Goal: Check status: Check status

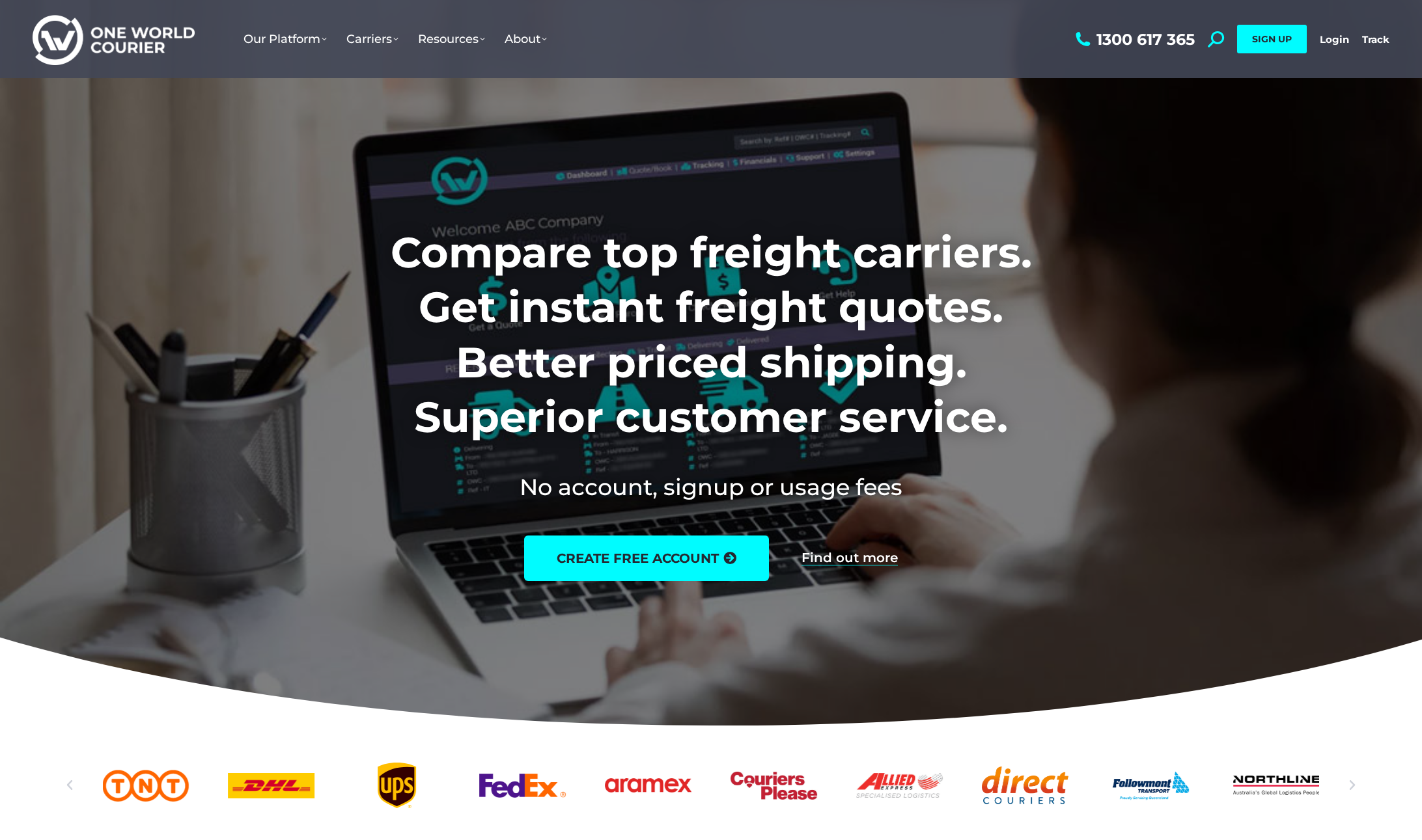
drag, startPoint x: 0, startPoint y: 0, endPoint x: 1218, endPoint y: 79, distance: 1220.6
click at [1339, 33] on link "Login" at bounding box center [1334, 39] width 29 height 13
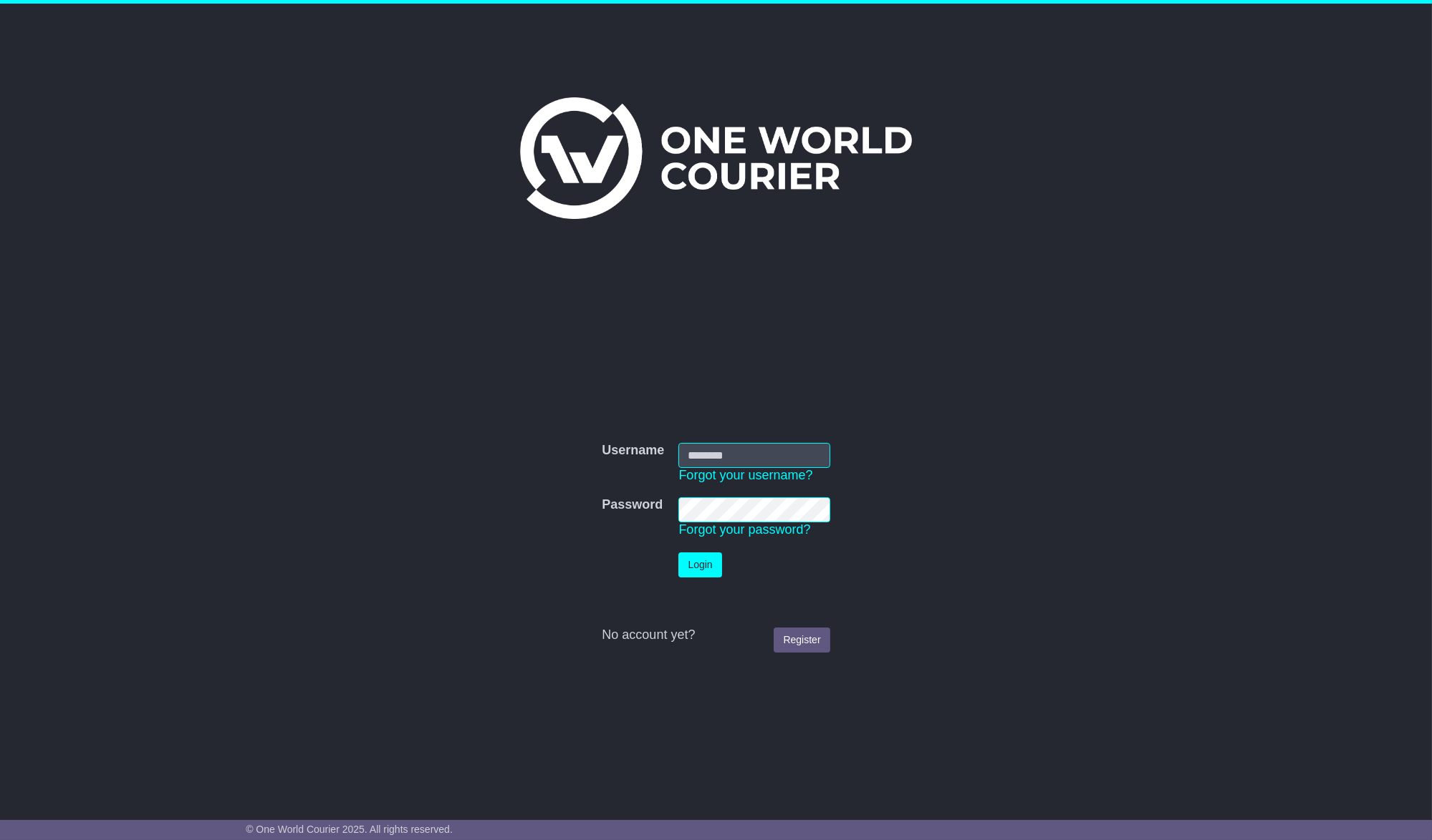
type input "**********"
click at [694, 559] on button "Login" at bounding box center [700, 565] width 43 height 25
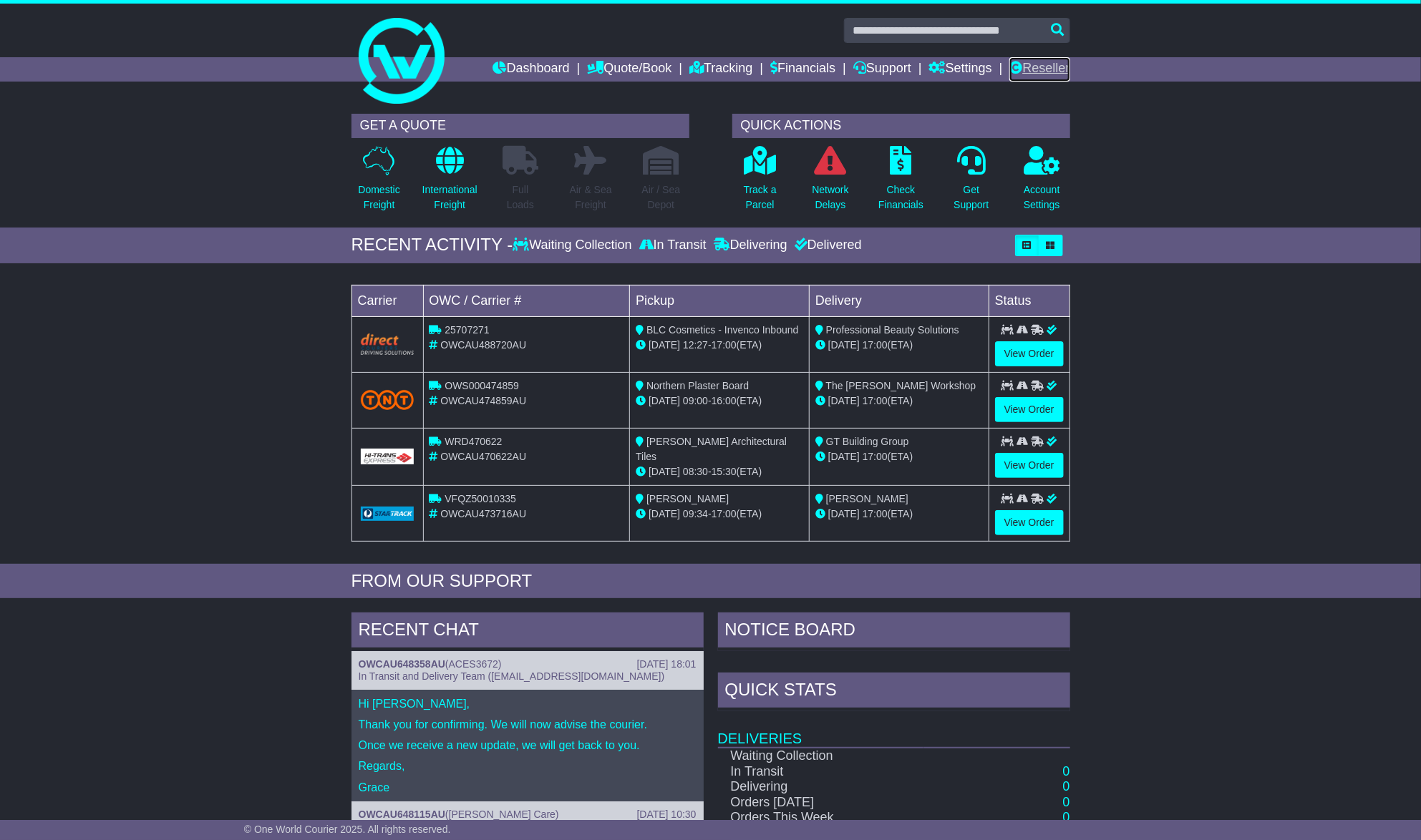
click at [1039, 60] on link "Reseller" at bounding box center [1039, 69] width 60 height 24
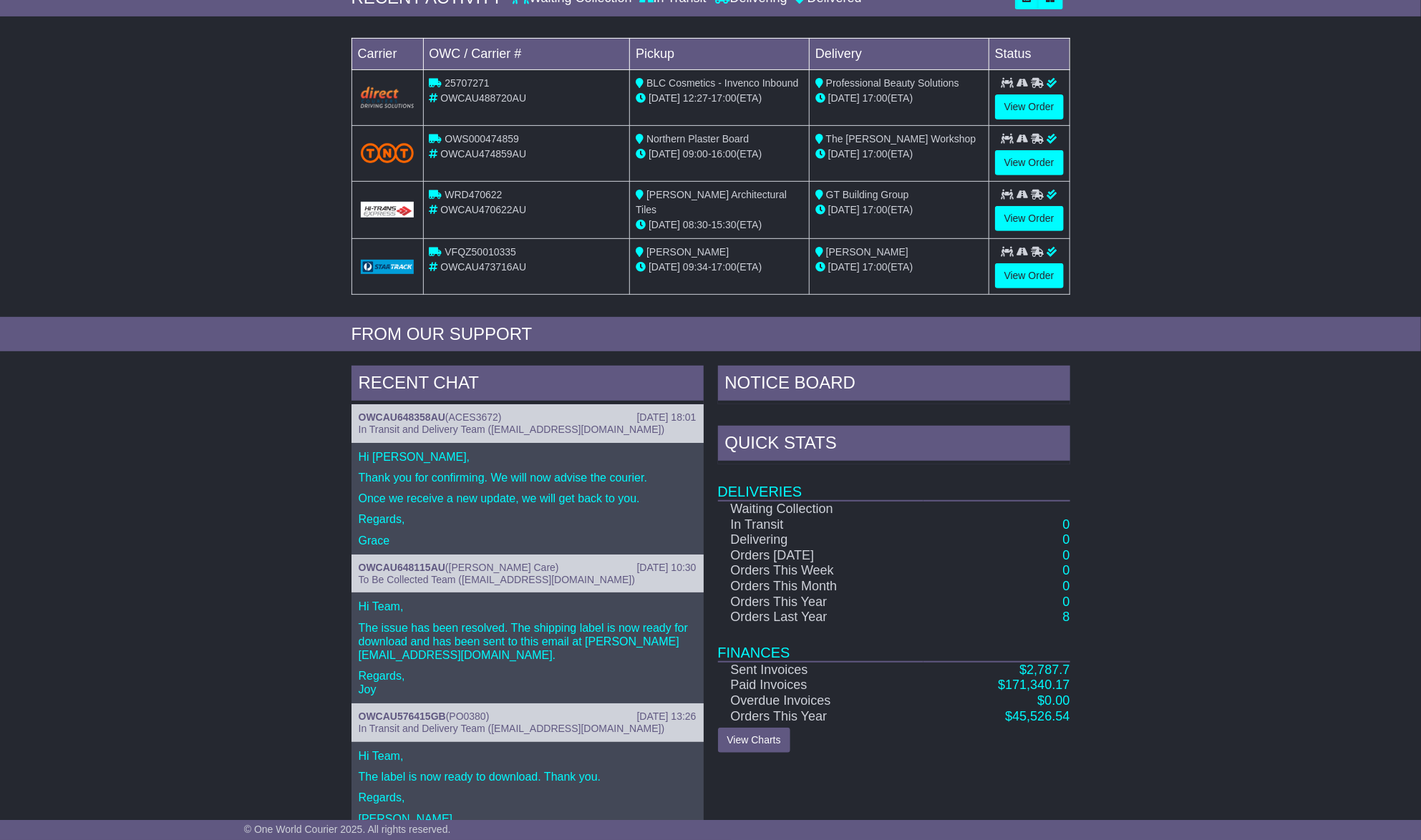
scroll to position [260, 0]
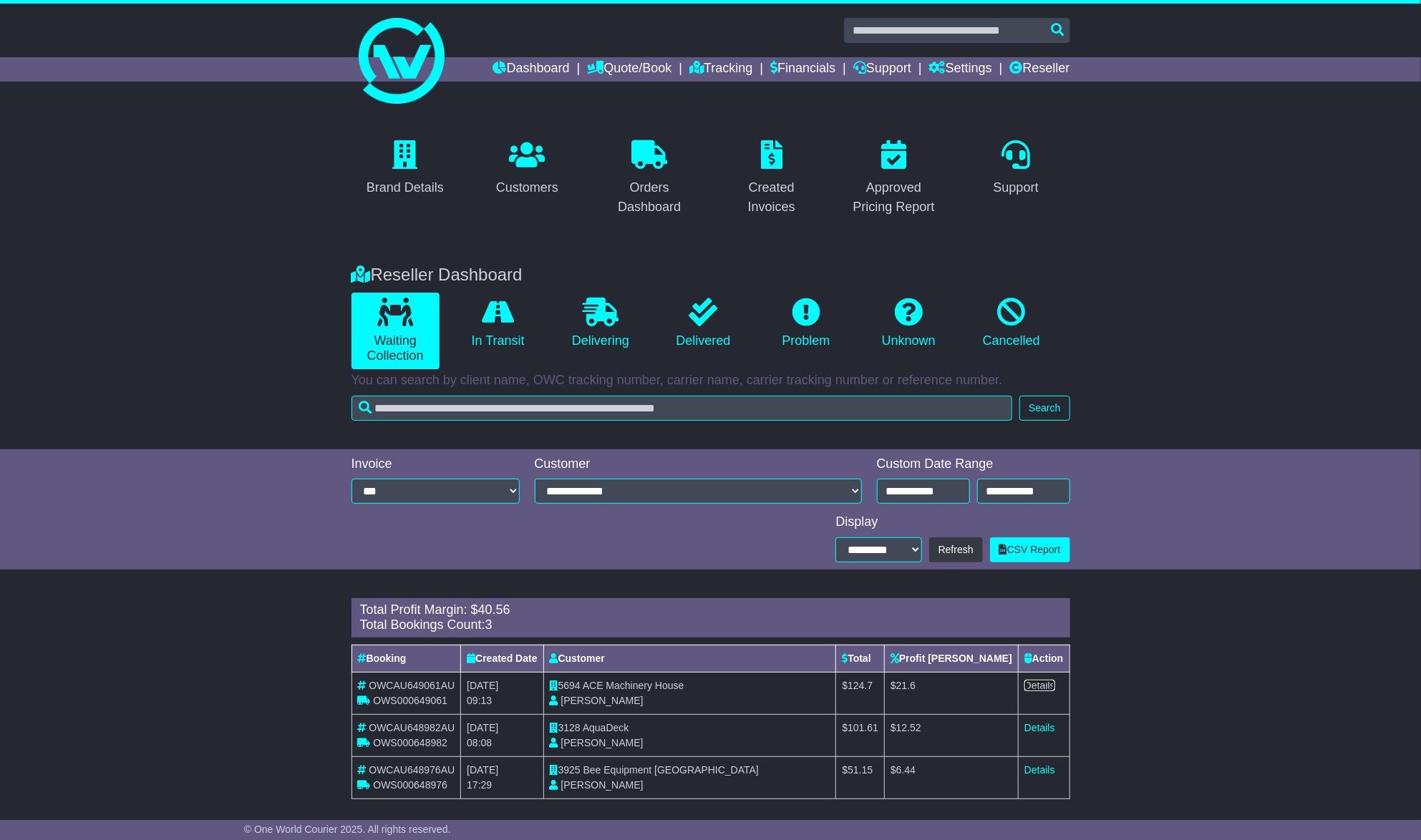
click at [1034, 683] on link "Details" at bounding box center [1040, 685] width 31 height 11
